Goal: Use online tool/utility: Utilize a website feature to perform a specific function

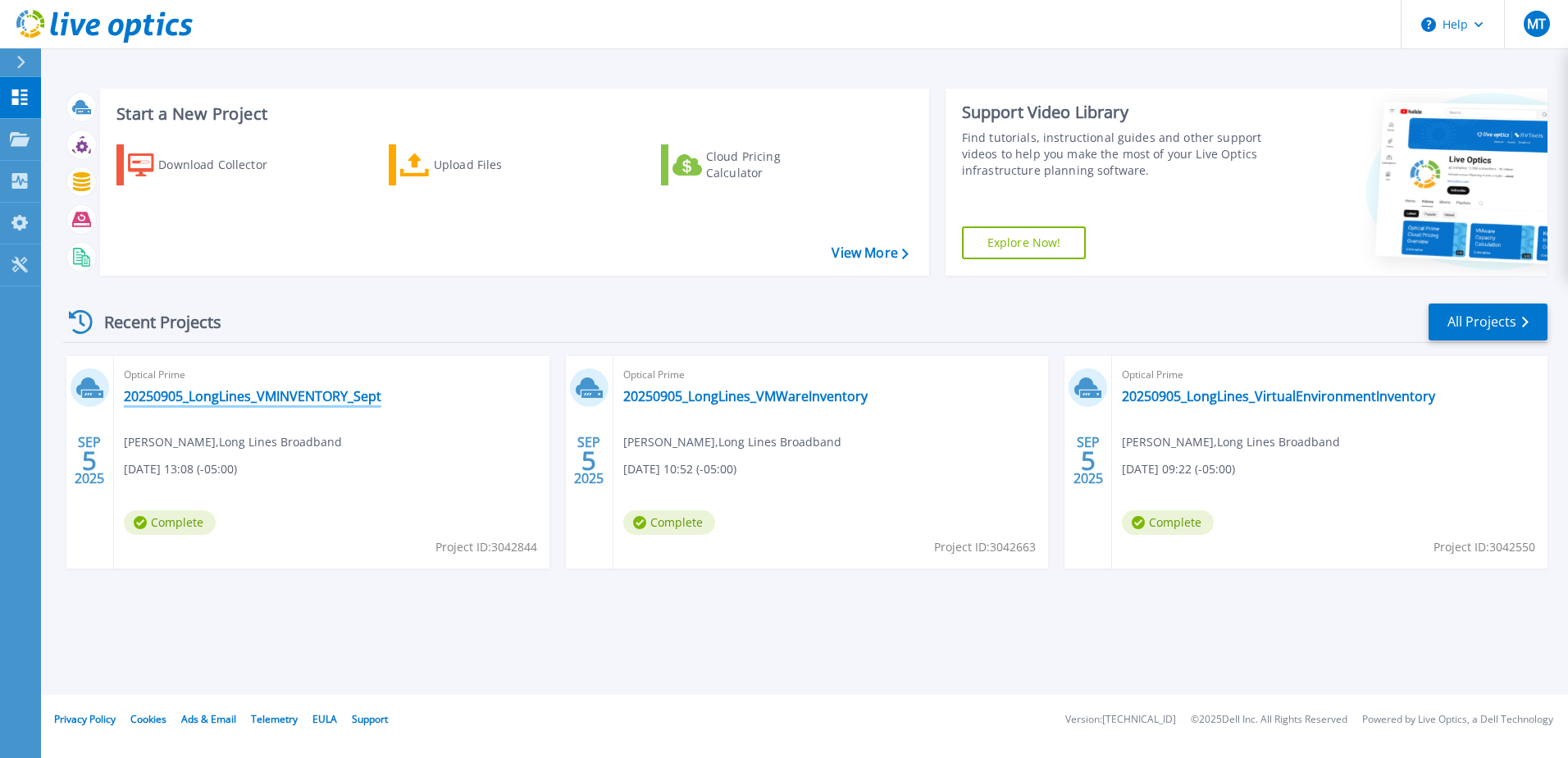
click at [267, 404] on link "20250905_LongLines_VMINVENTORY_Sept" at bounding box center [253, 397] width 258 height 16
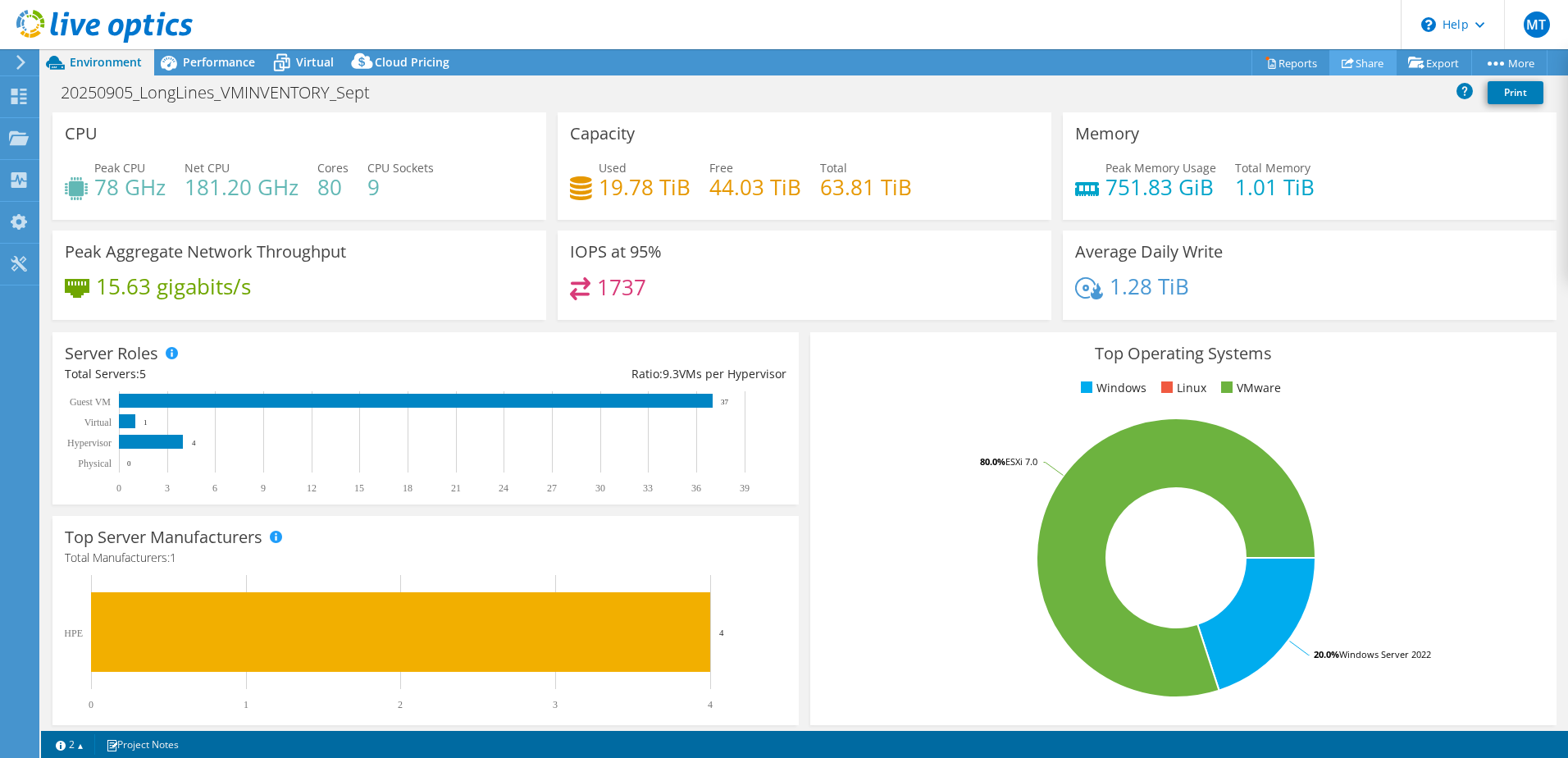
click at [1343, 63] on icon at bounding box center [1347, 62] width 12 height 12
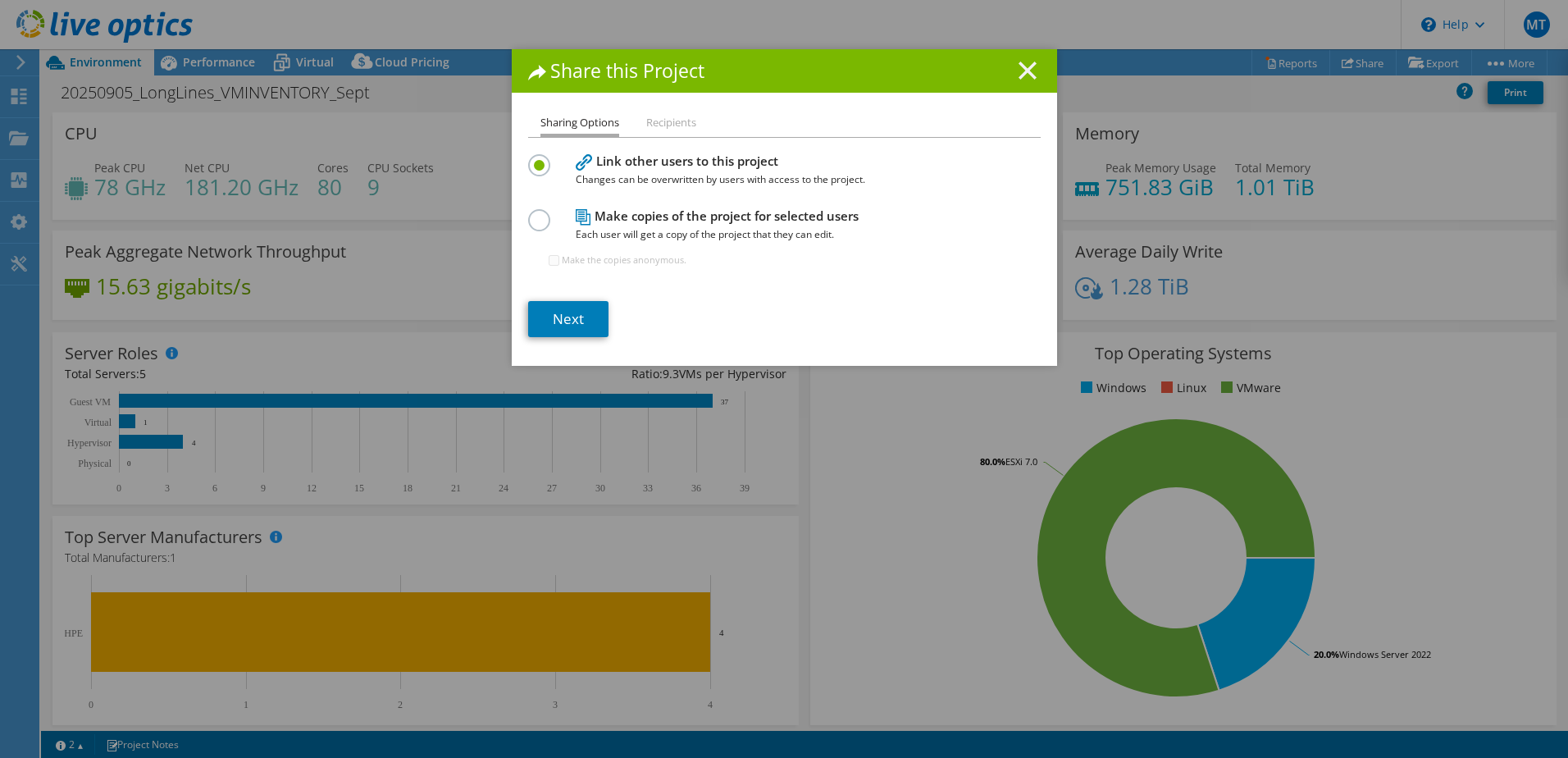
click at [1026, 71] on icon at bounding box center [1028, 70] width 18 height 18
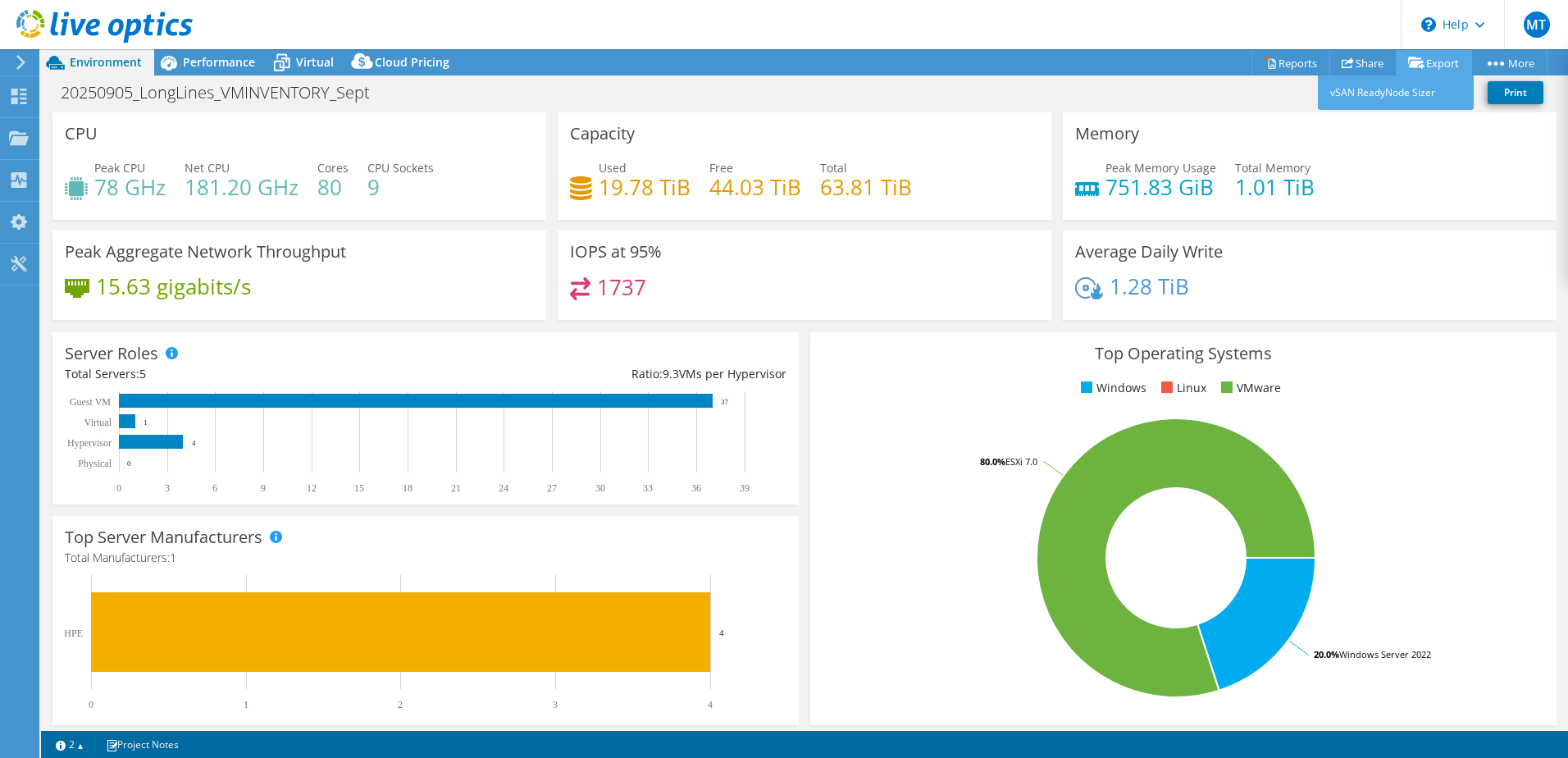
click at [1444, 54] on link "Export" at bounding box center [1433, 63] width 76 height 26
click at [1382, 94] on link "vSAN ReadyNode Sizer" at bounding box center [1395, 93] width 156 height 35
